Goal: Find specific page/section: Find specific page/section

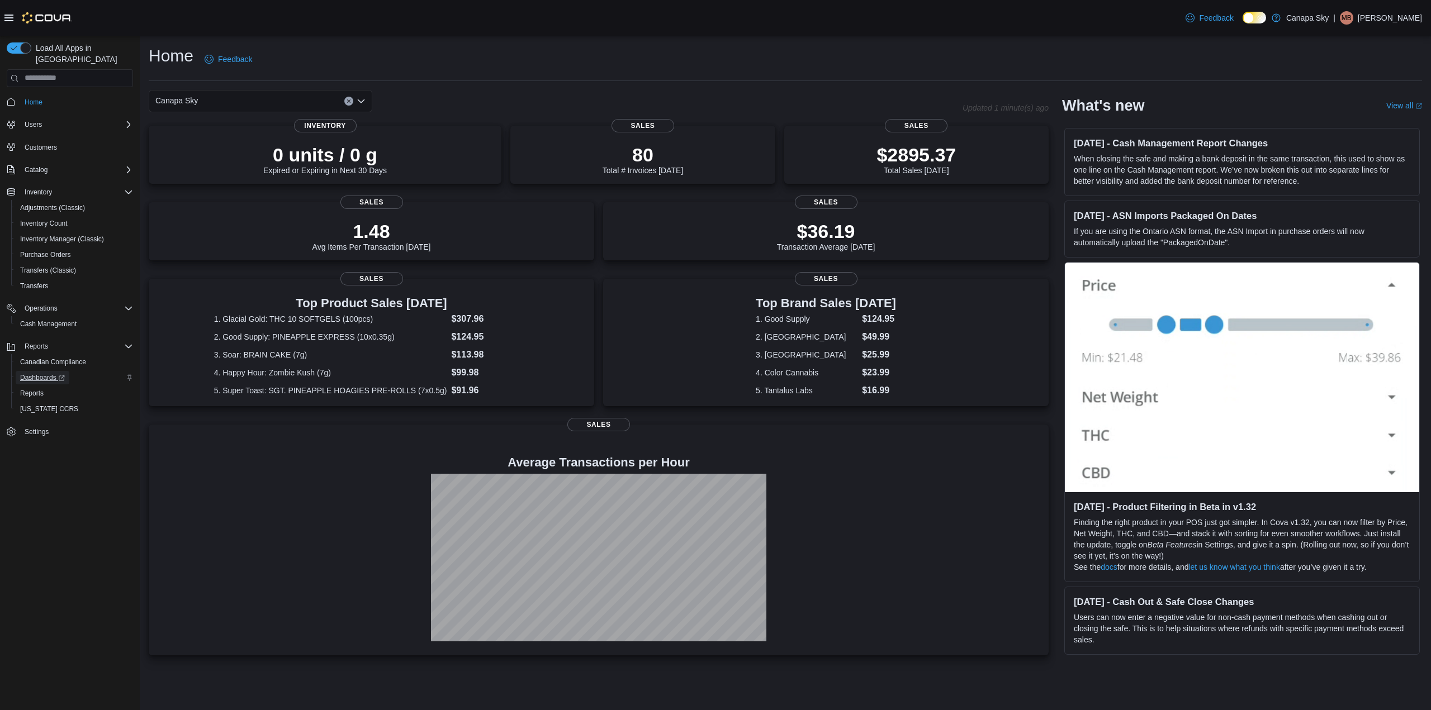
click at [42, 373] on span "Dashboards" at bounding box center [42, 377] width 45 height 9
